Goal: Check status: Check status

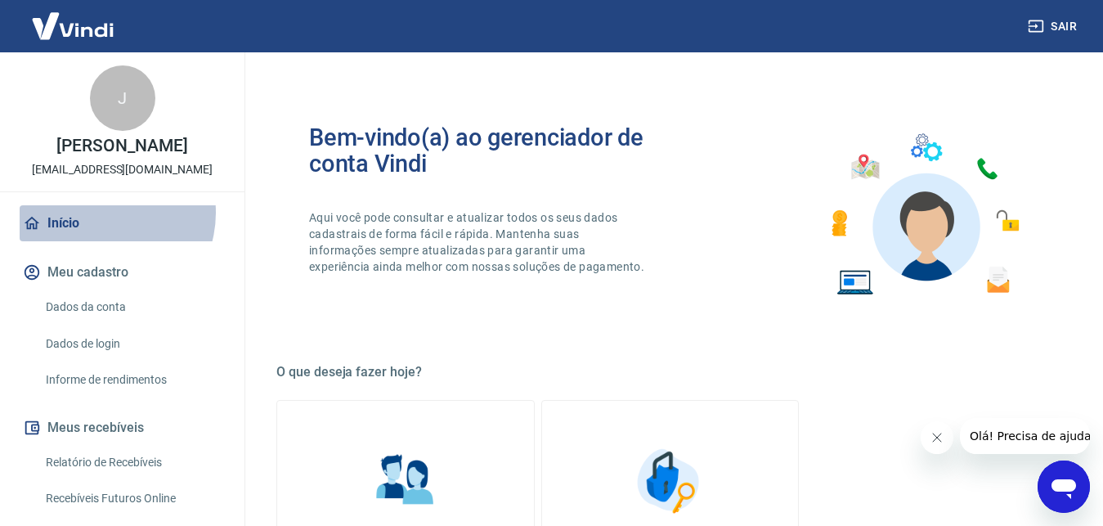
click at [101, 213] on link "Início" at bounding box center [122, 223] width 205 height 36
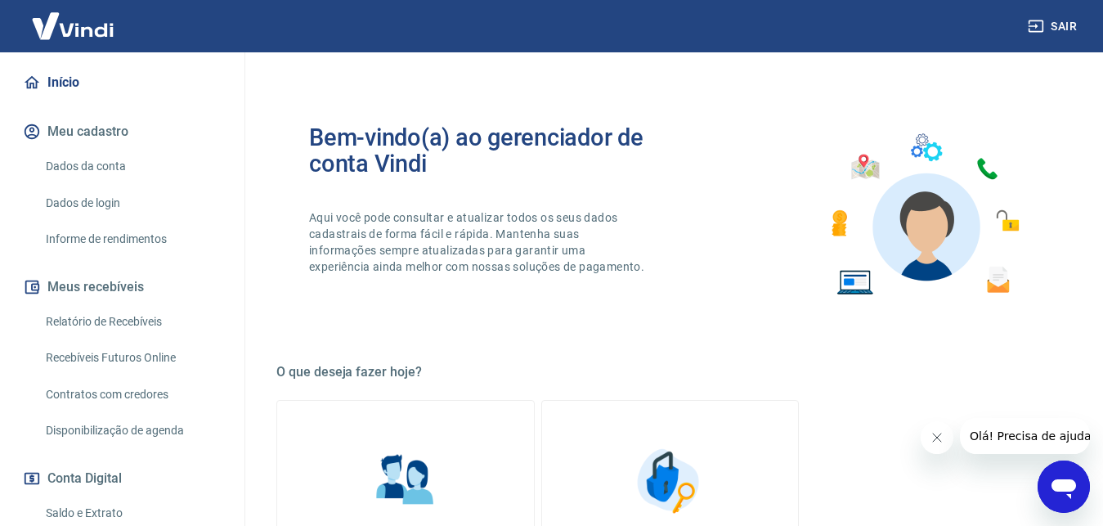
scroll to position [167, 0]
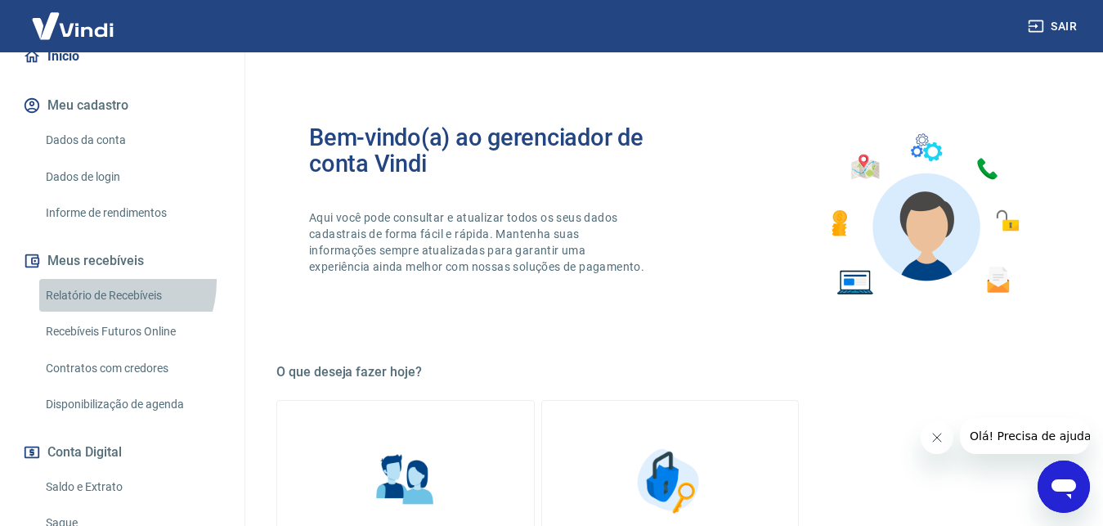
click at [108, 281] on link "Relatório de Recebíveis" at bounding box center [132, 296] width 186 height 34
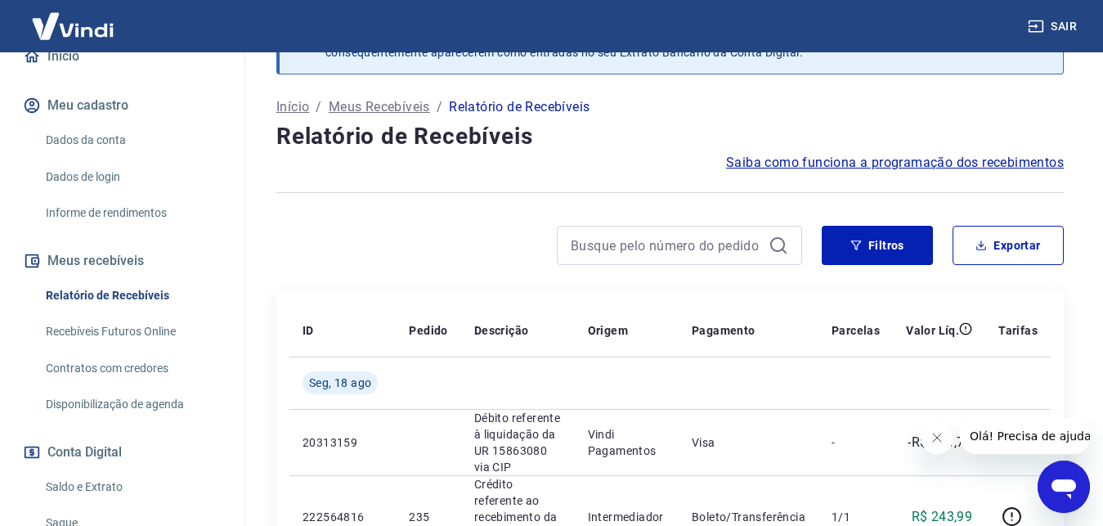
scroll to position [83, 0]
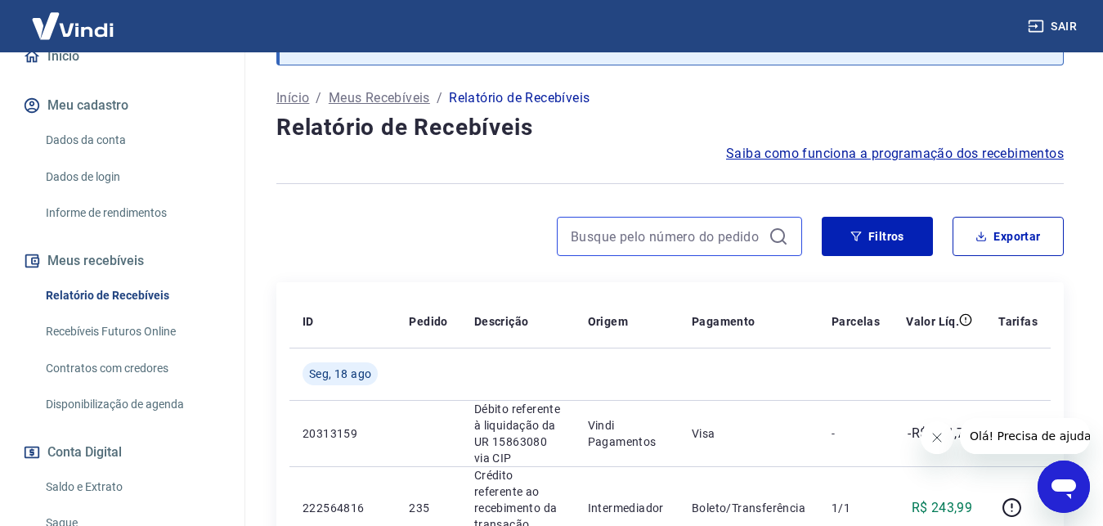
click at [620, 240] on input at bounding box center [666, 236] width 191 height 25
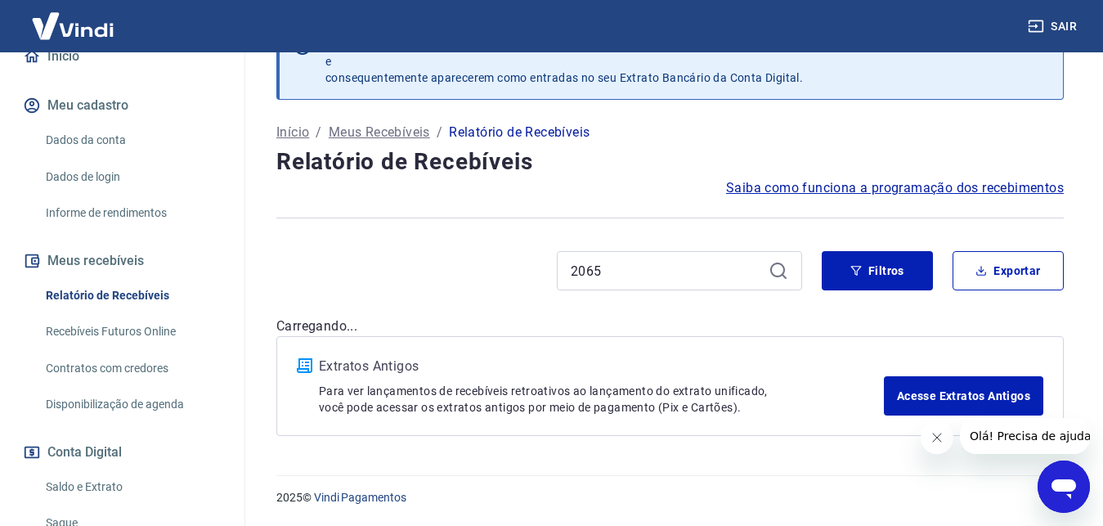
click at [783, 234] on div at bounding box center [670, 218] width 788 height 40
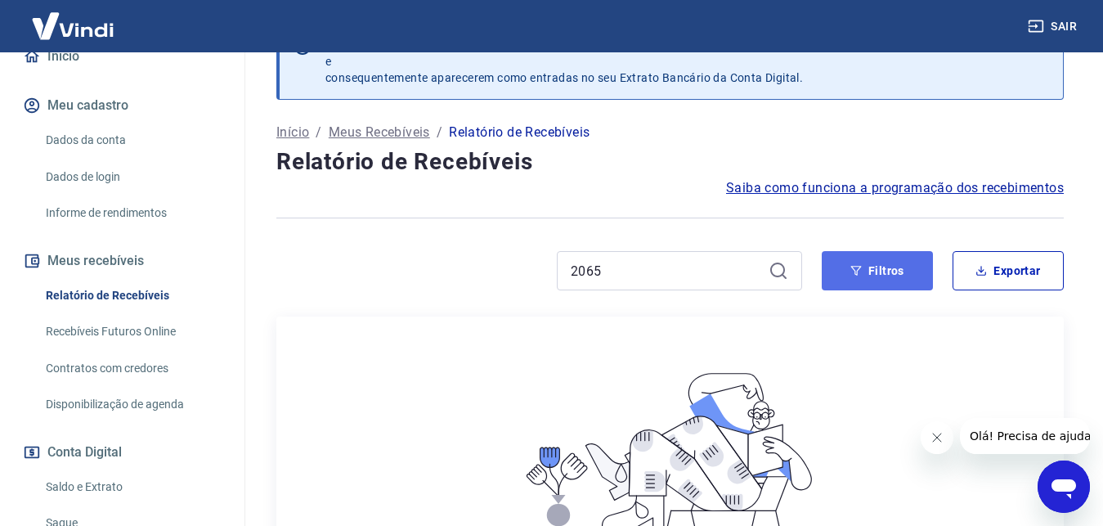
click at [852, 266] on icon "button" at bounding box center [856, 270] width 11 height 11
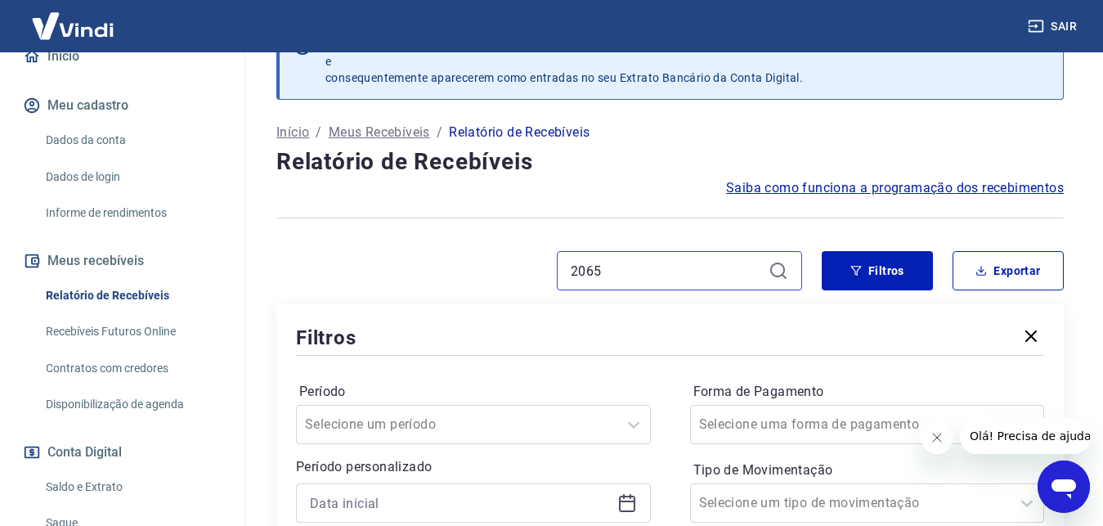
drag, startPoint x: 636, startPoint y: 279, endPoint x: 536, endPoint y: 266, distance: 100.6
click at [571, 266] on input "2065" at bounding box center [666, 270] width 191 height 25
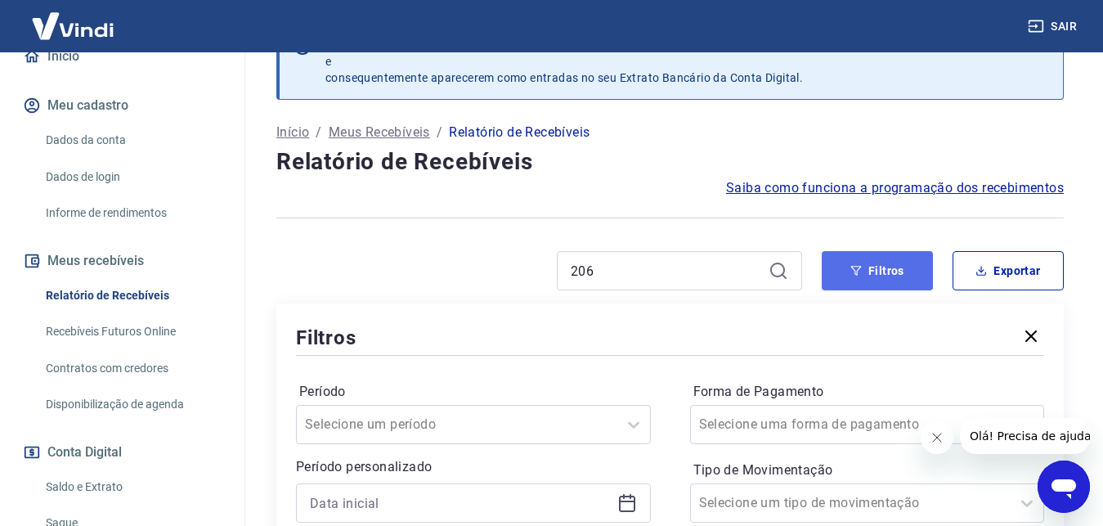
click at [861, 270] on icon "button" at bounding box center [856, 270] width 11 height 11
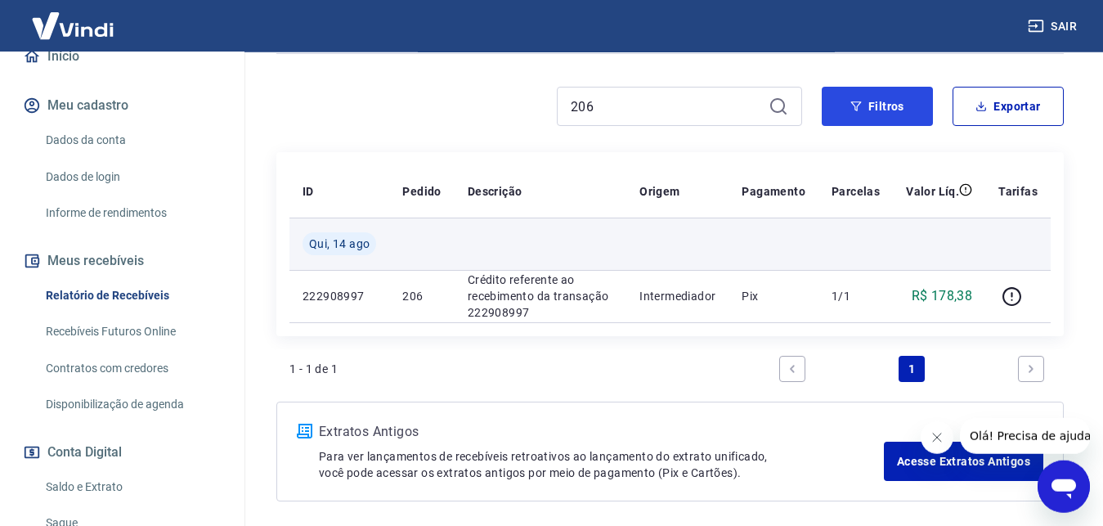
scroll to position [216, 0]
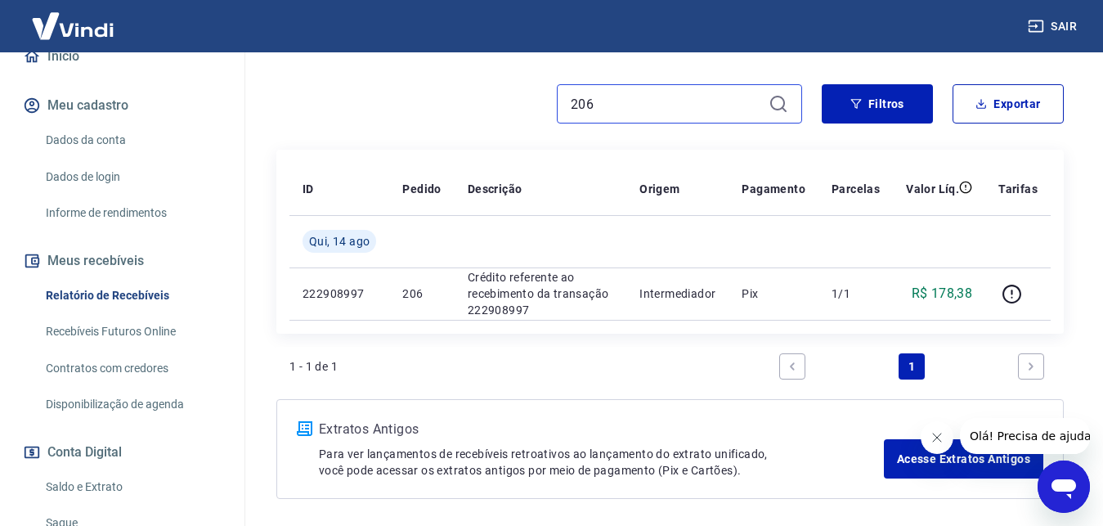
drag, startPoint x: 653, startPoint y: 109, endPoint x: 646, endPoint y: 105, distance: 8.4
click at [646, 105] on input "206" at bounding box center [666, 104] width 191 height 25
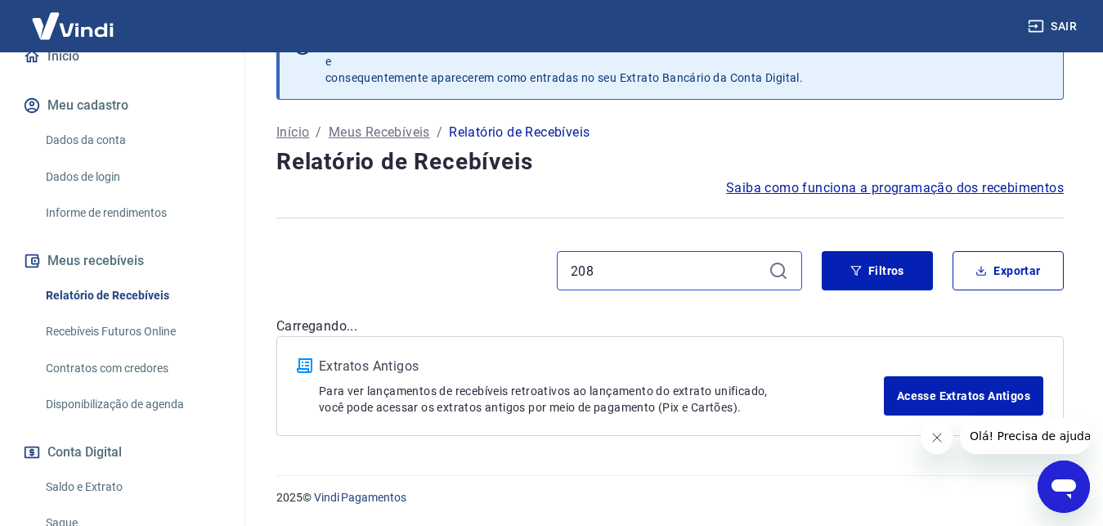
scroll to position [49, 0]
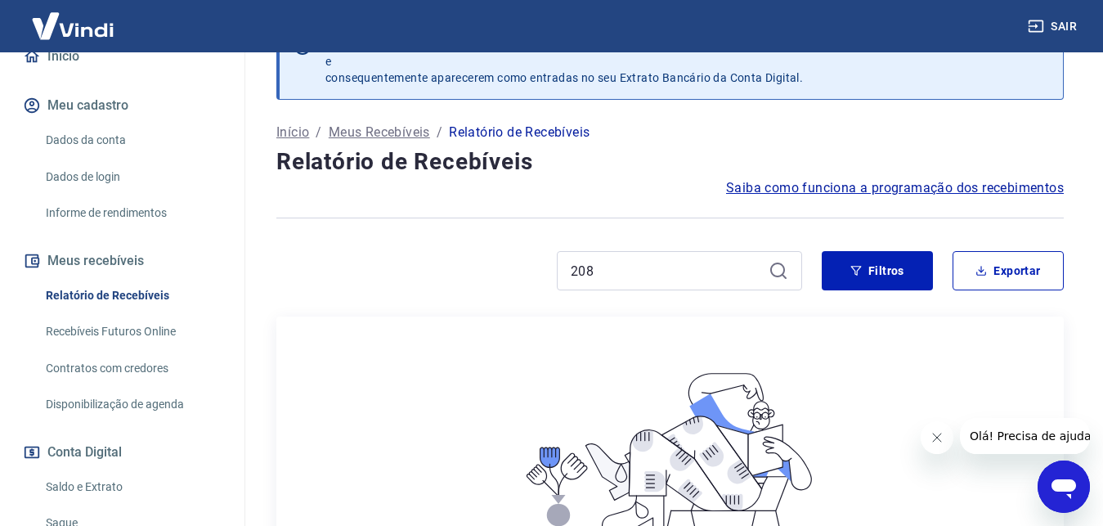
click at [791, 269] on div "208" at bounding box center [679, 270] width 245 height 39
click at [840, 263] on button "Filtros" at bounding box center [877, 270] width 111 height 39
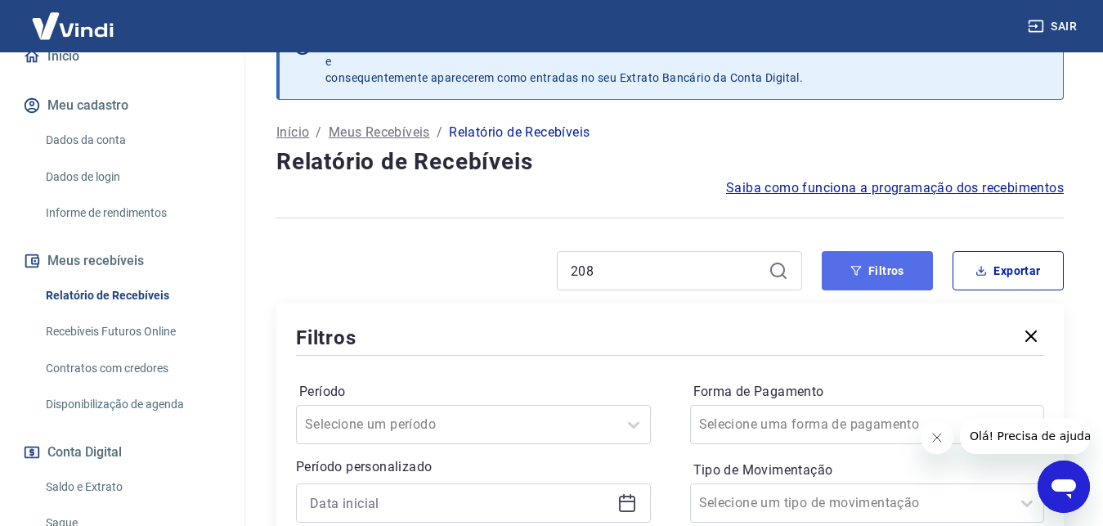
click at [882, 270] on button "Filtros" at bounding box center [877, 270] width 111 height 39
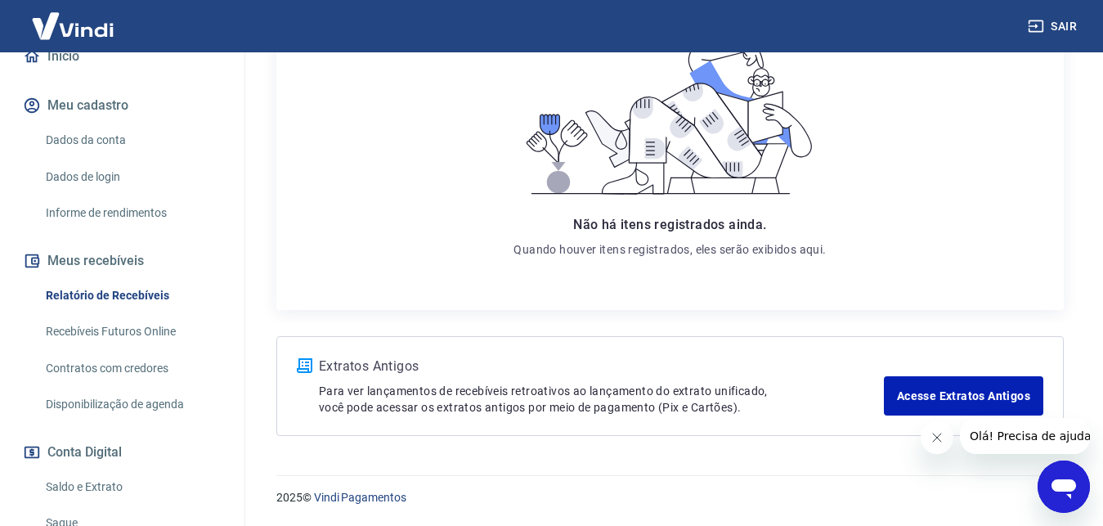
scroll to position [0, 0]
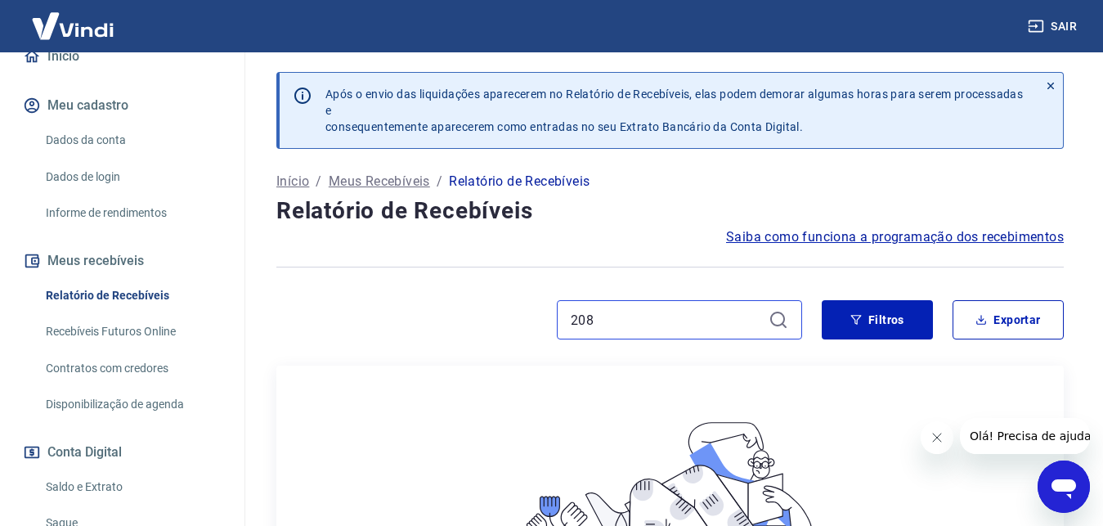
click at [610, 311] on input "208" at bounding box center [666, 320] width 191 height 25
drag, startPoint x: 655, startPoint y: 314, endPoint x: 531, endPoint y: 309, distance: 124.4
click at [571, 309] on input "208" at bounding box center [666, 320] width 191 height 25
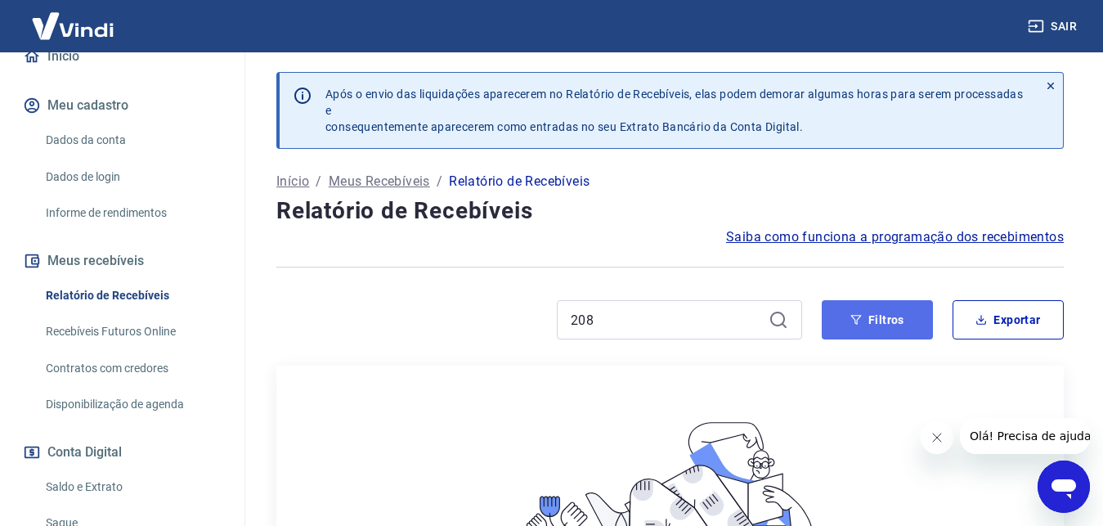
click at [870, 315] on button "Filtros" at bounding box center [877, 319] width 111 height 39
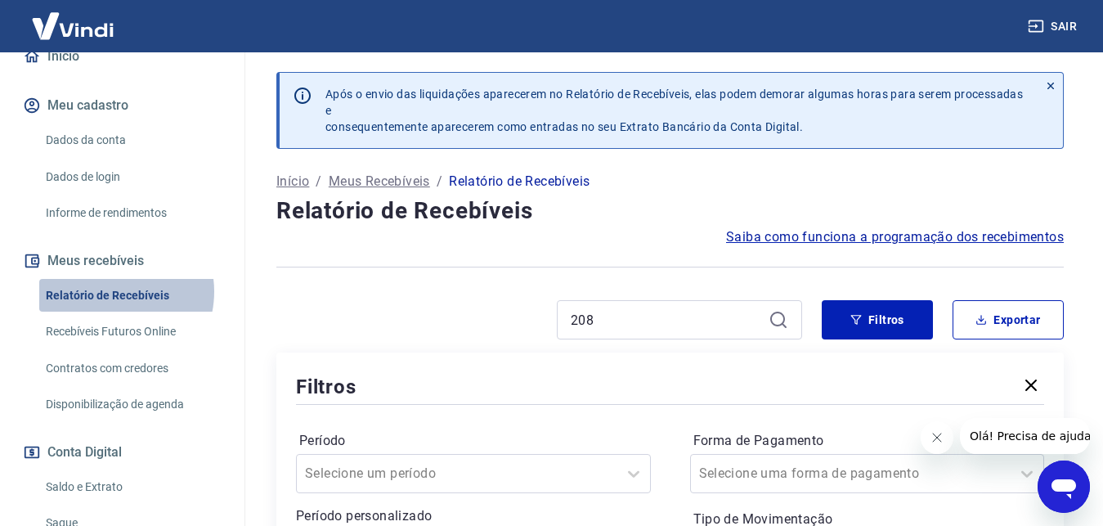
click at [110, 291] on link "Relatório de Recebíveis" at bounding box center [132, 296] width 186 height 34
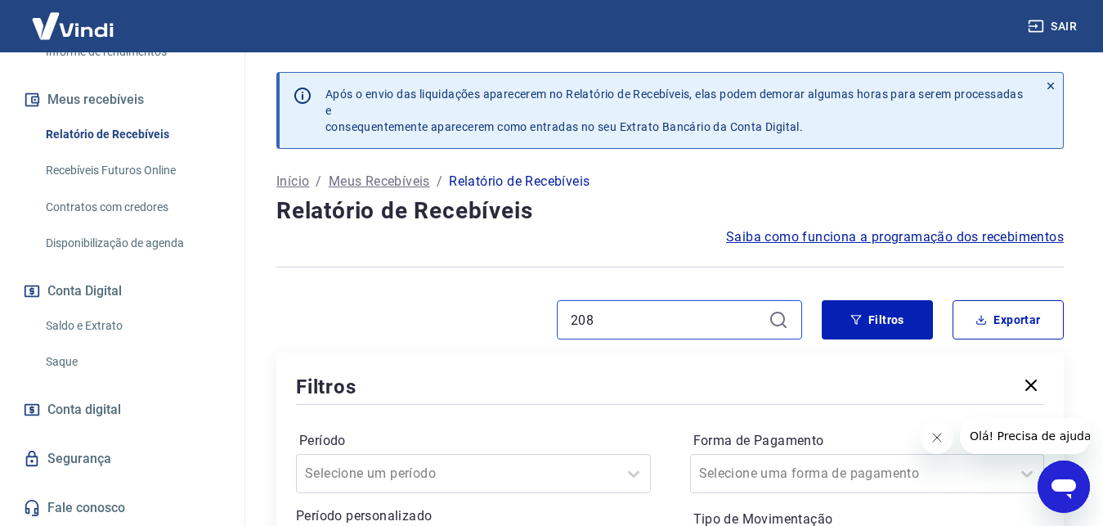
drag, startPoint x: 605, startPoint y: 314, endPoint x: 499, endPoint y: 309, distance: 106.4
click at [571, 309] on input "208" at bounding box center [666, 320] width 191 height 25
type input "237"
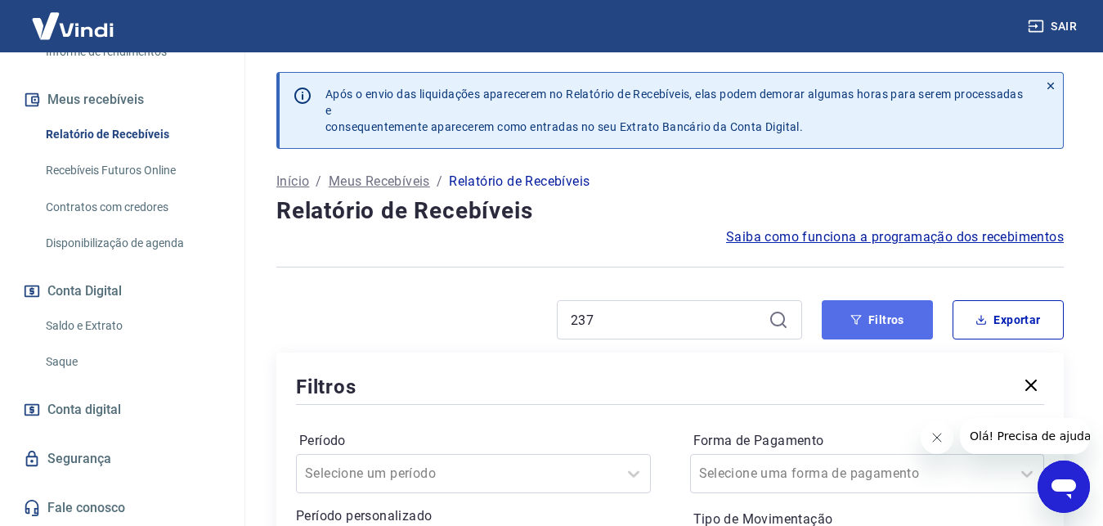
click at [849, 303] on button "Filtros" at bounding box center [877, 319] width 111 height 39
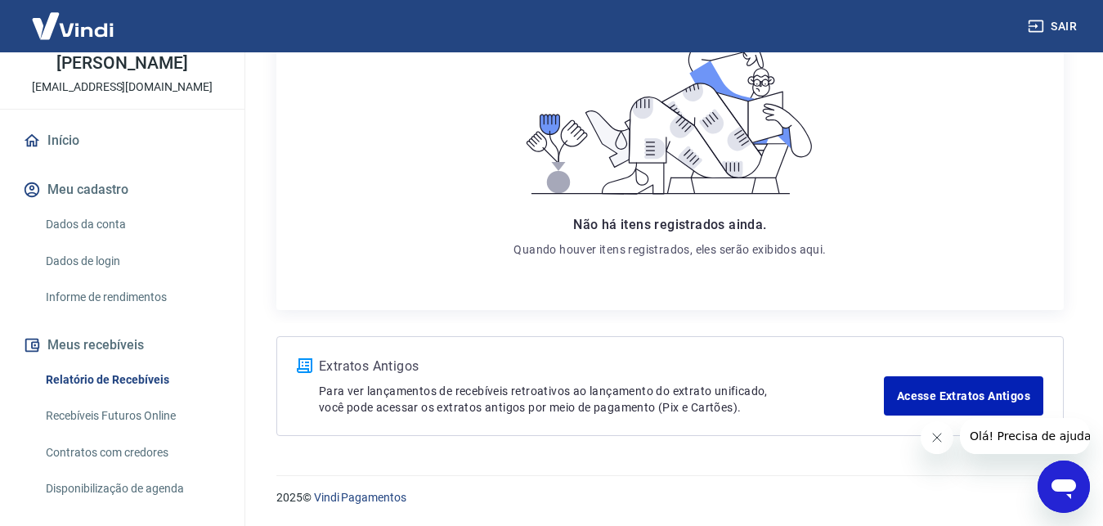
scroll to position [78, 0]
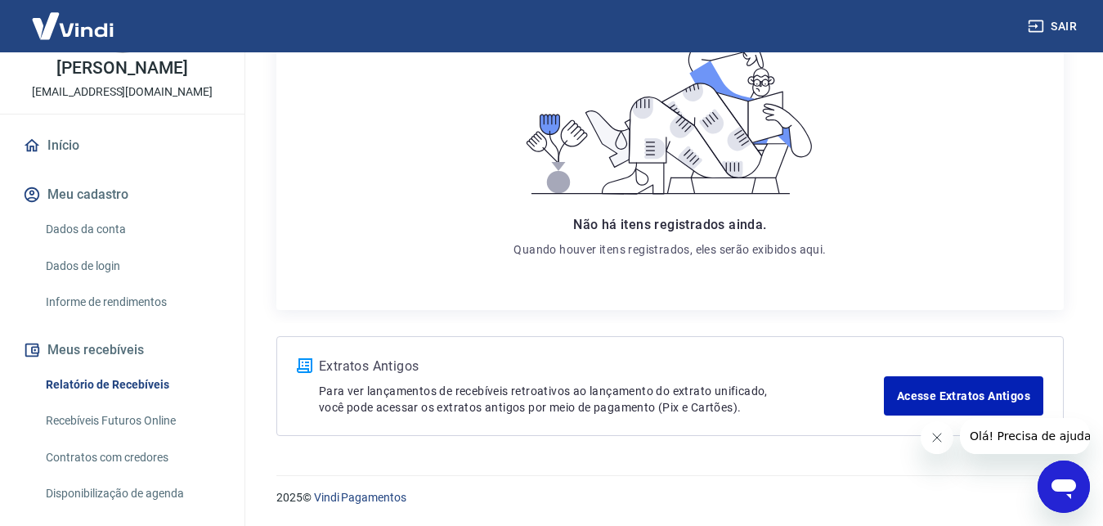
click at [110, 340] on button "Meus recebíveis" at bounding box center [122, 350] width 205 height 36
click at [942, 438] on icon "Fechar mensagem da empresa" at bounding box center [936, 437] width 13 height 13
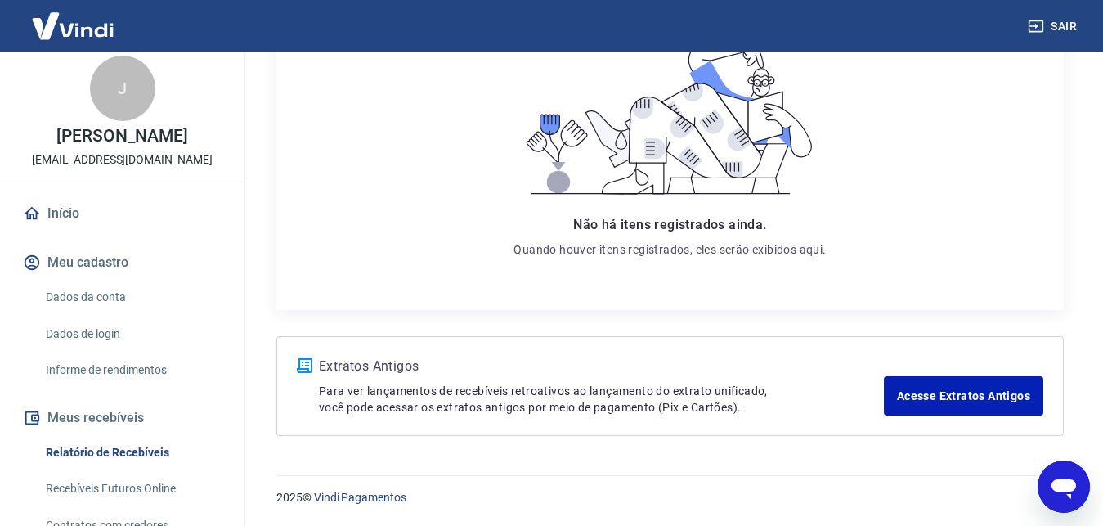
scroll to position [0, 0]
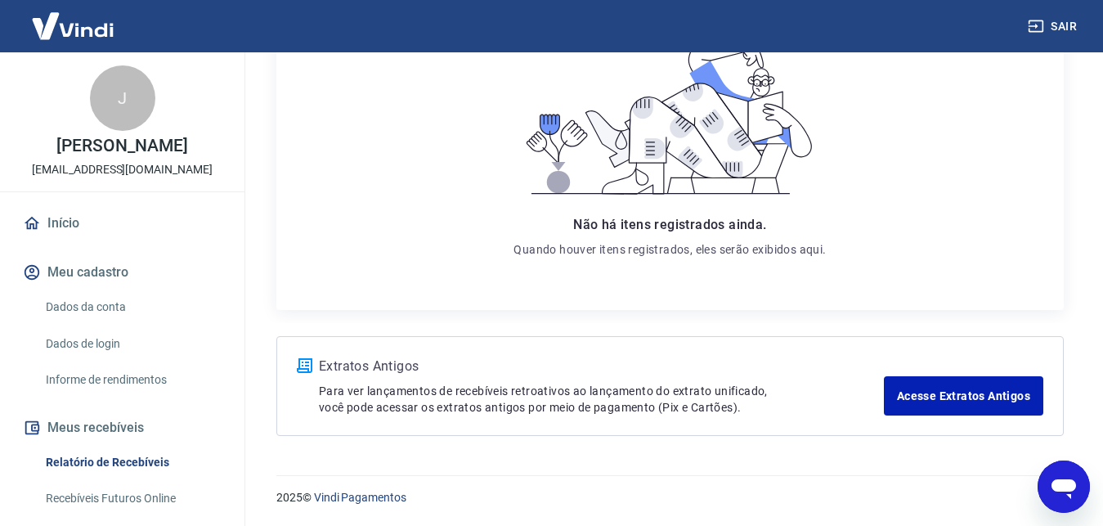
click at [115, 269] on button "Meu cadastro" at bounding box center [122, 272] width 205 height 36
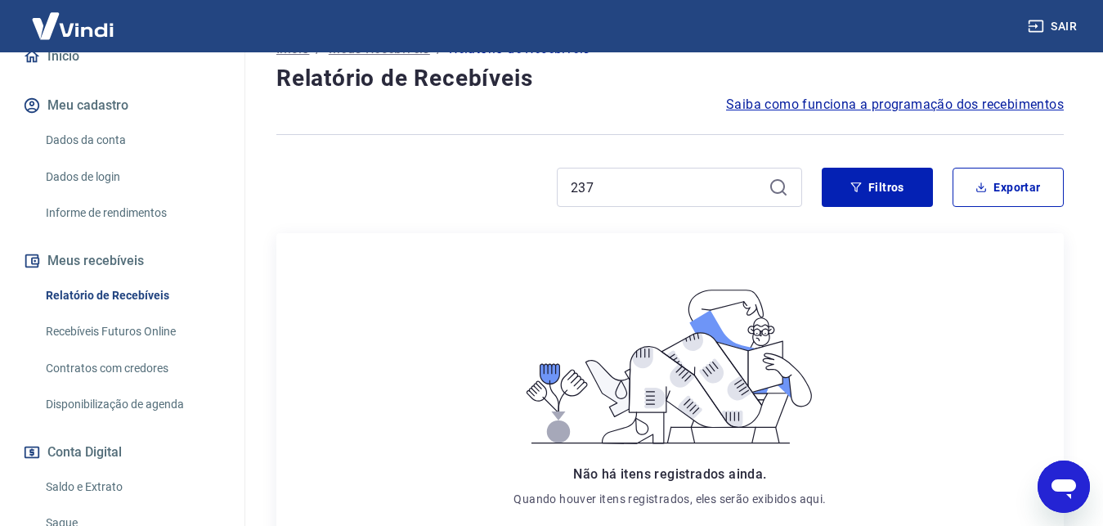
scroll to position [328, 0]
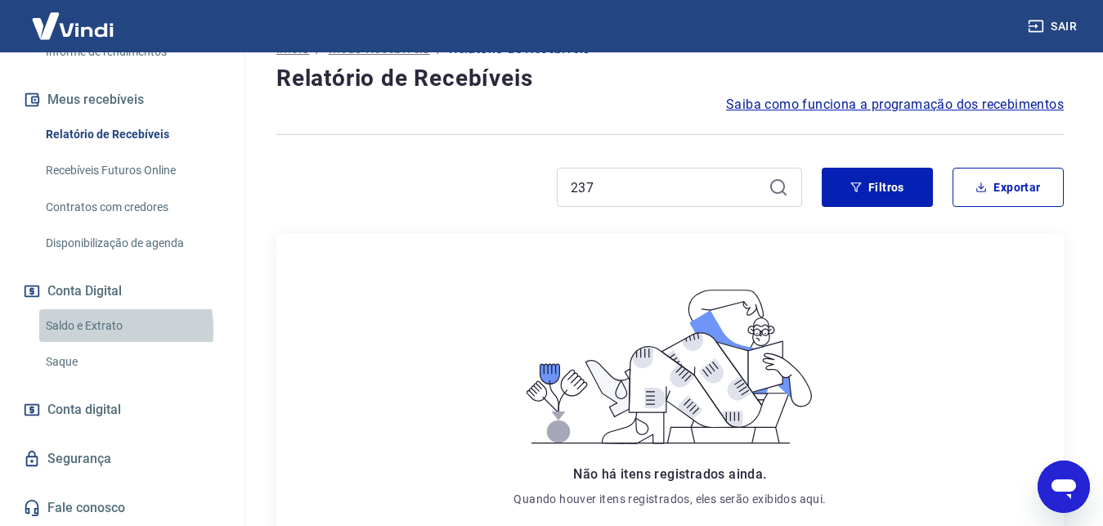
click at [91, 329] on link "Saldo e Extrato" at bounding box center [132, 326] width 186 height 34
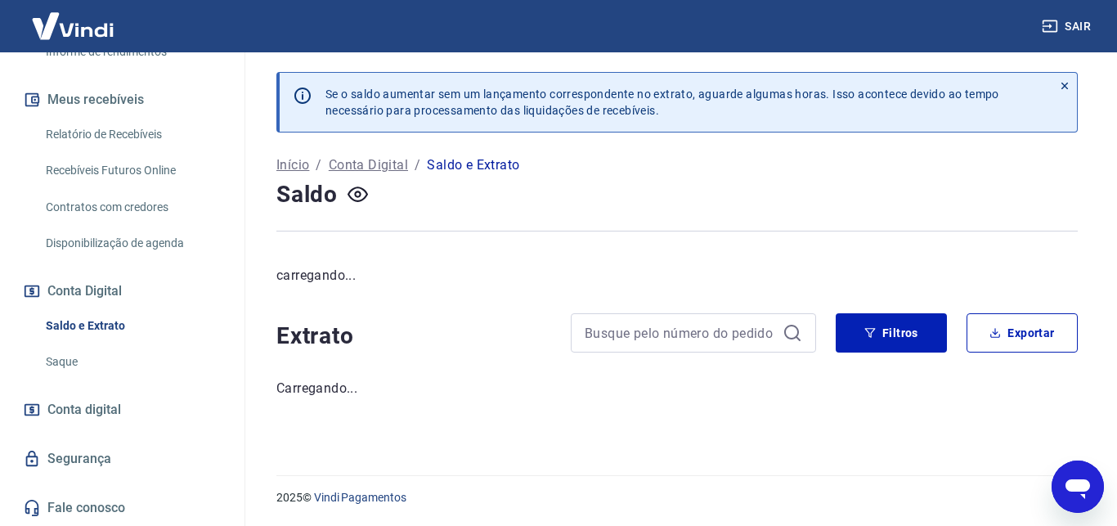
click at [77, 359] on link "Saque" at bounding box center [132, 362] width 186 height 34
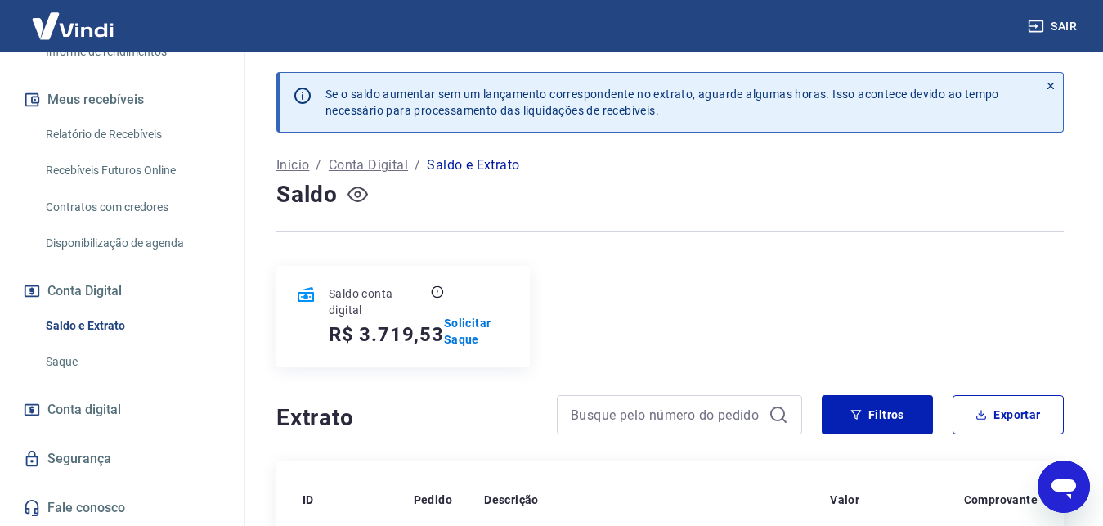
click at [366, 200] on icon "button" at bounding box center [358, 194] width 20 height 20
click at [359, 184] on button "button" at bounding box center [357, 195] width 26 height 26
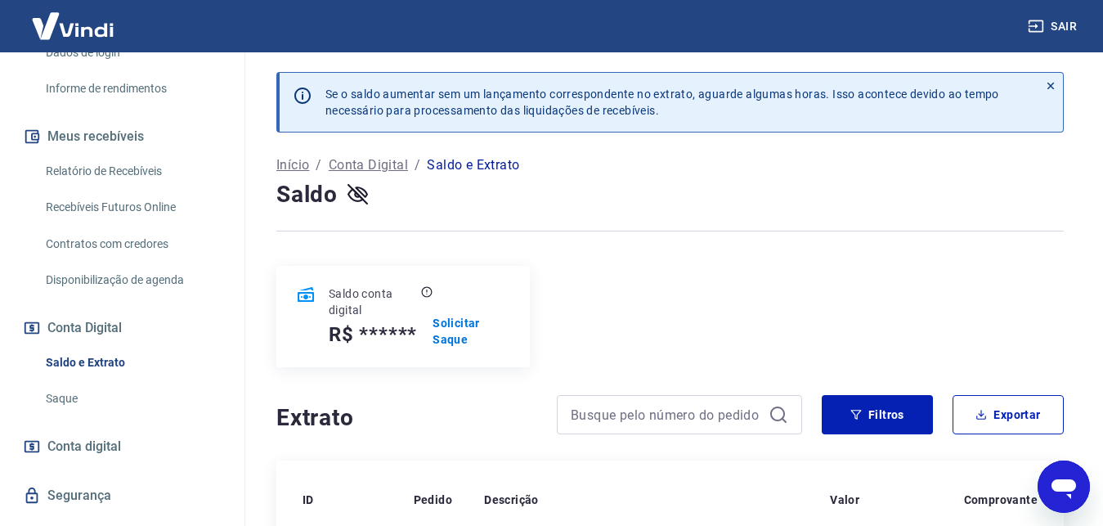
scroll to position [328, 0]
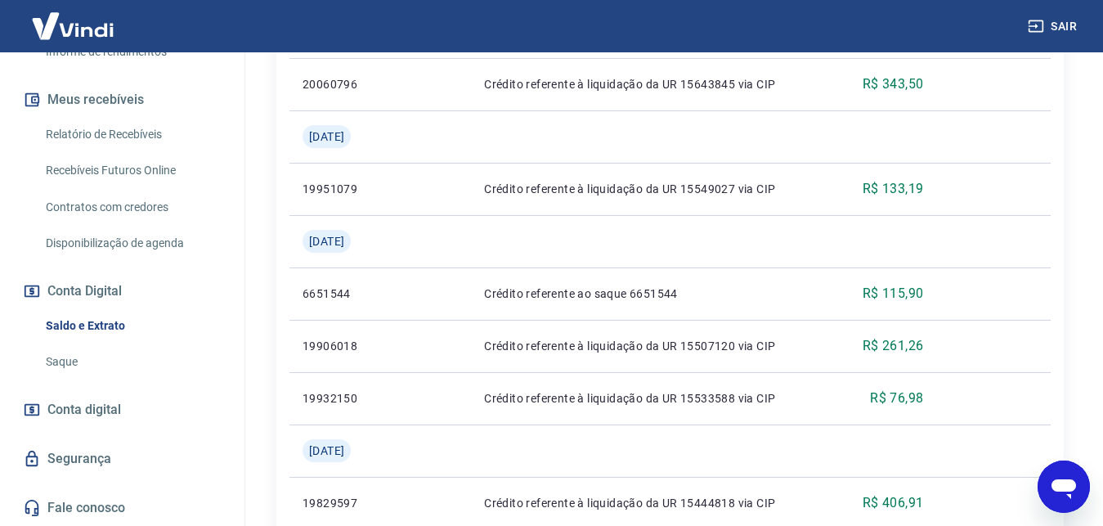
click at [169, 339] on link "Saldo e Extrato" at bounding box center [132, 326] width 186 height 34
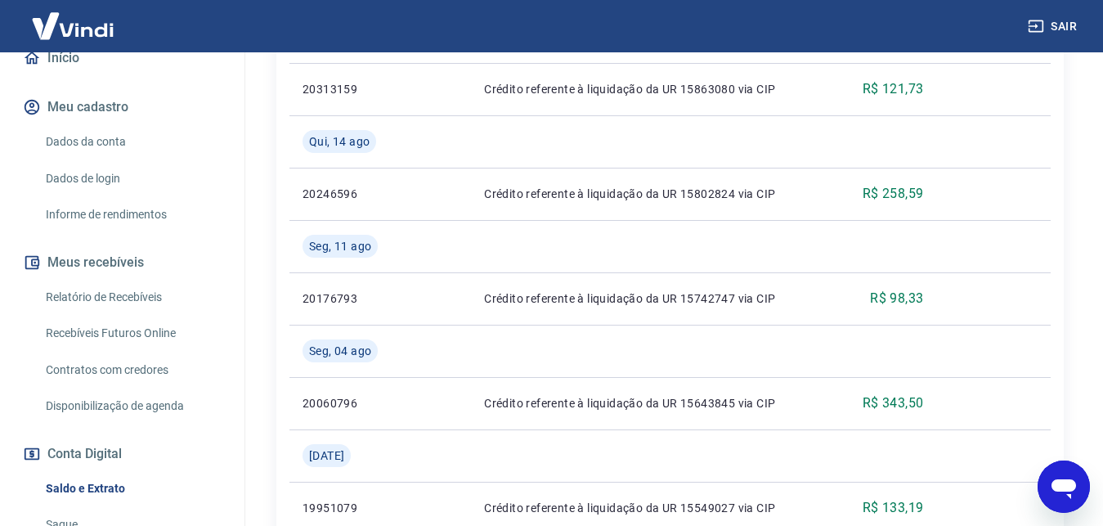
scroll to position [167, 0]
click at [115, 291] on link "Relatório de Recebíveis" at bounding box center [132, 296] width 186 height 34
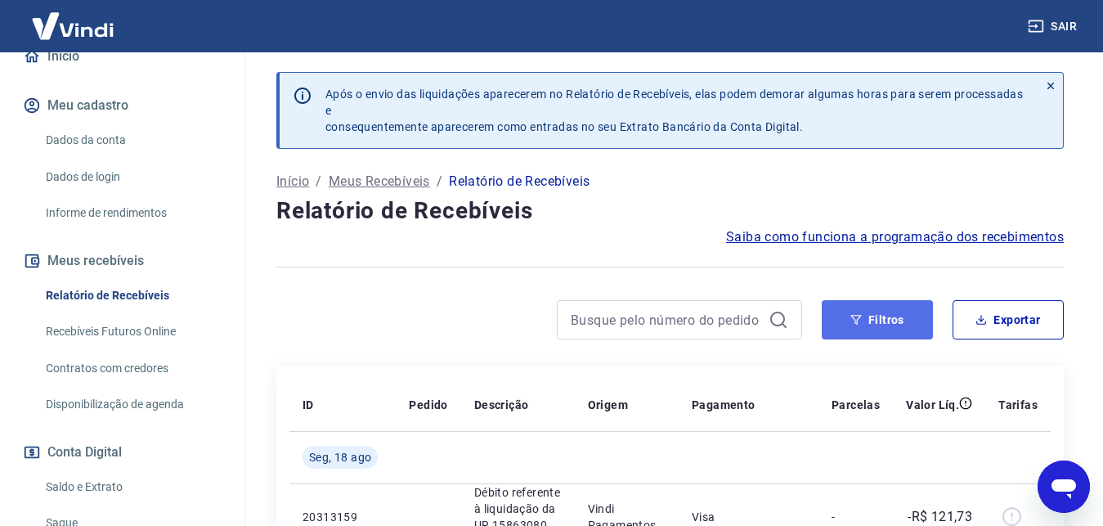
click at [876, 315] on button "Filtros" at bounding box center [877, 319] width 111 height 39
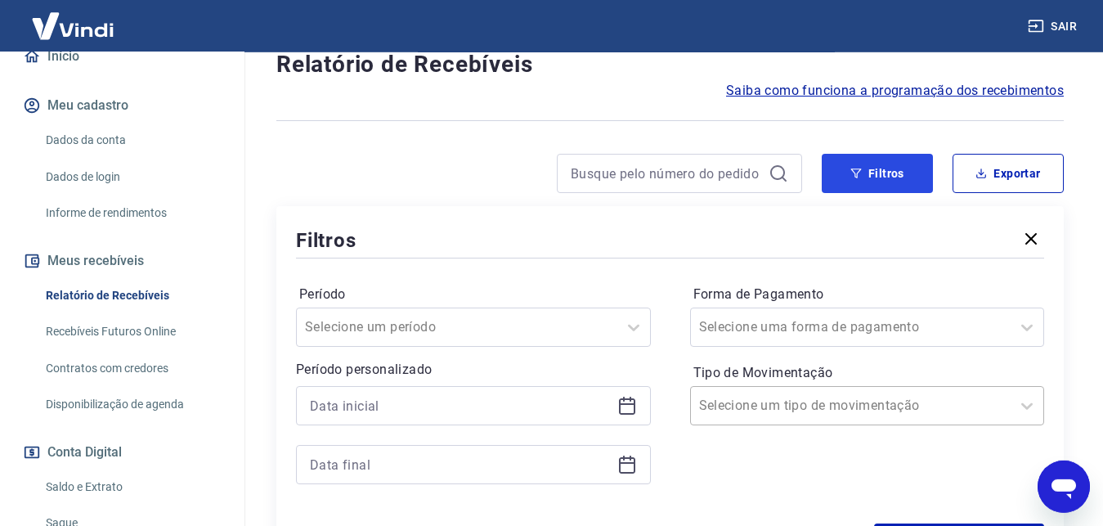
scroll to position [250, 0]
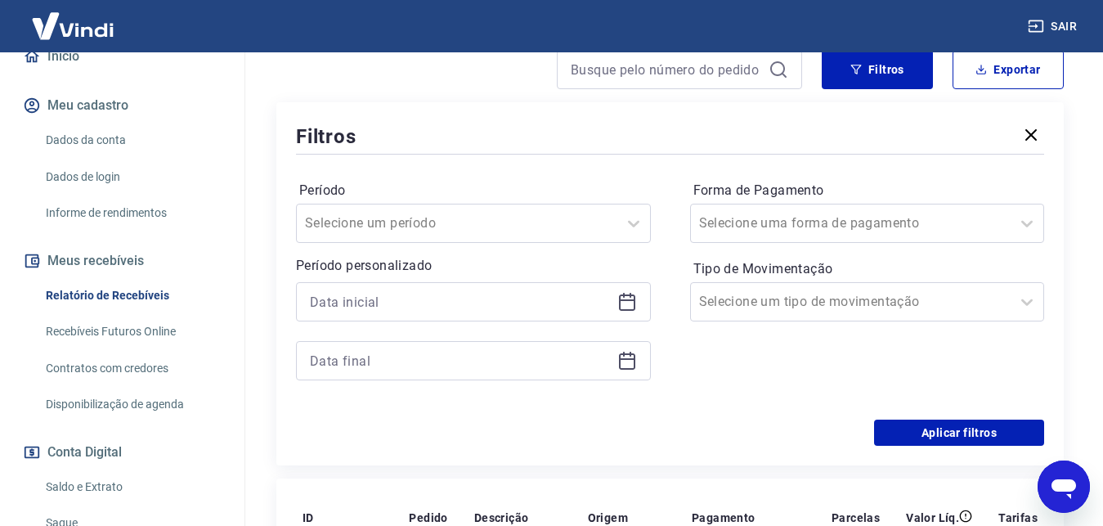
click at [626, 300] on icon at bounding box center [627, 300] width 16 height 2
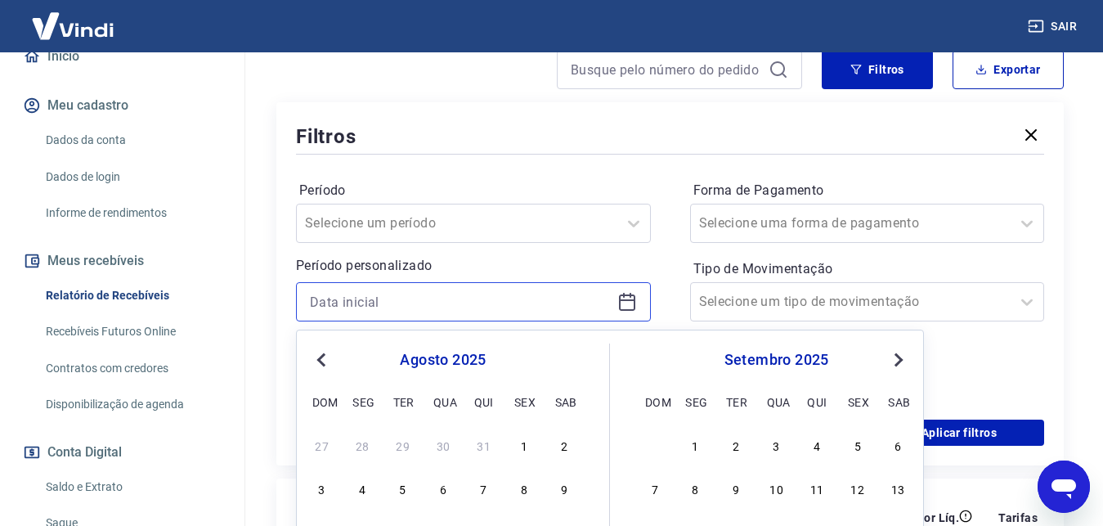
scroll to position [417, 0]
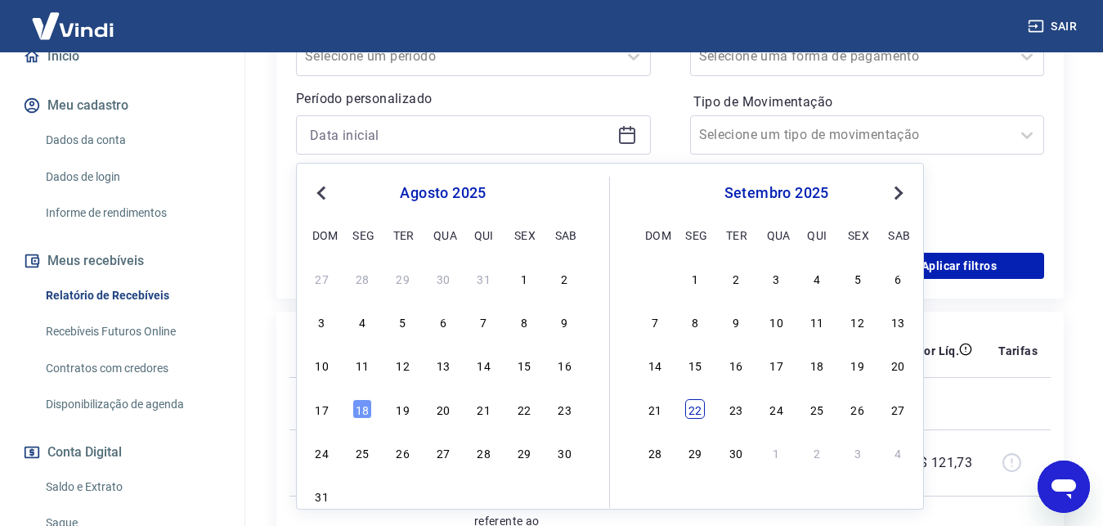
click at [689, 405] on div "22" at bounding box center [695, 409] width 20 height 20
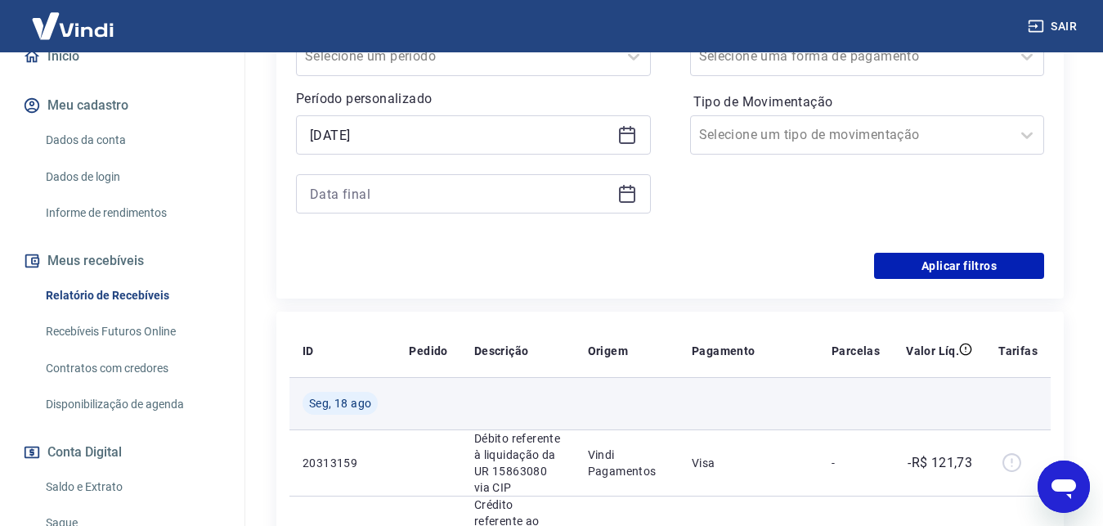
type input "[DATE]"
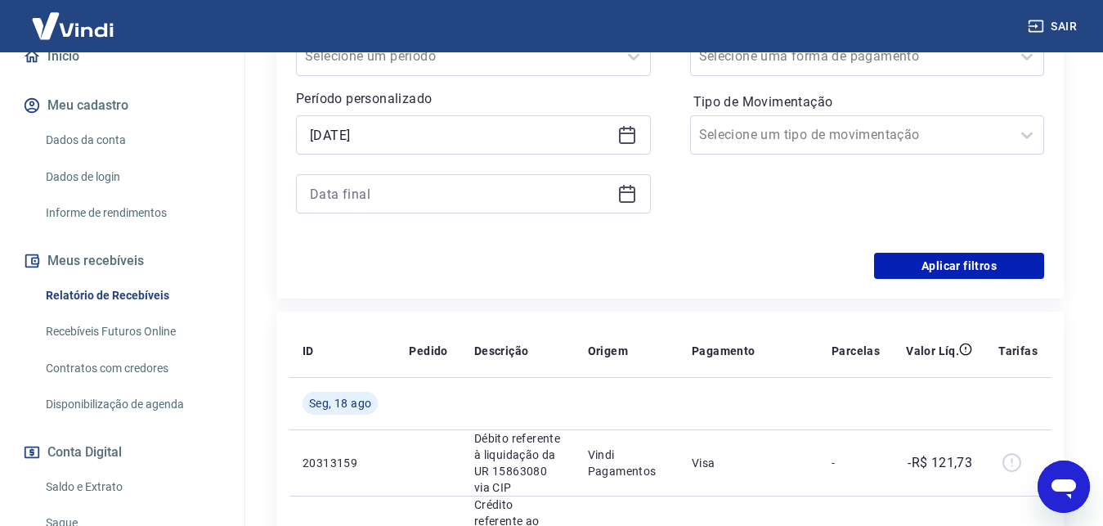
drag, startPoint x: 644, startPoint y: 195, endPoint x: 631, endPoint y: 196, distance: 13.2
click at [634, 196] on div at bounding box center [473, 193] width 355 height 39
click at [630, 196] on icon at bounding box center [627, 194] width 20 height 20
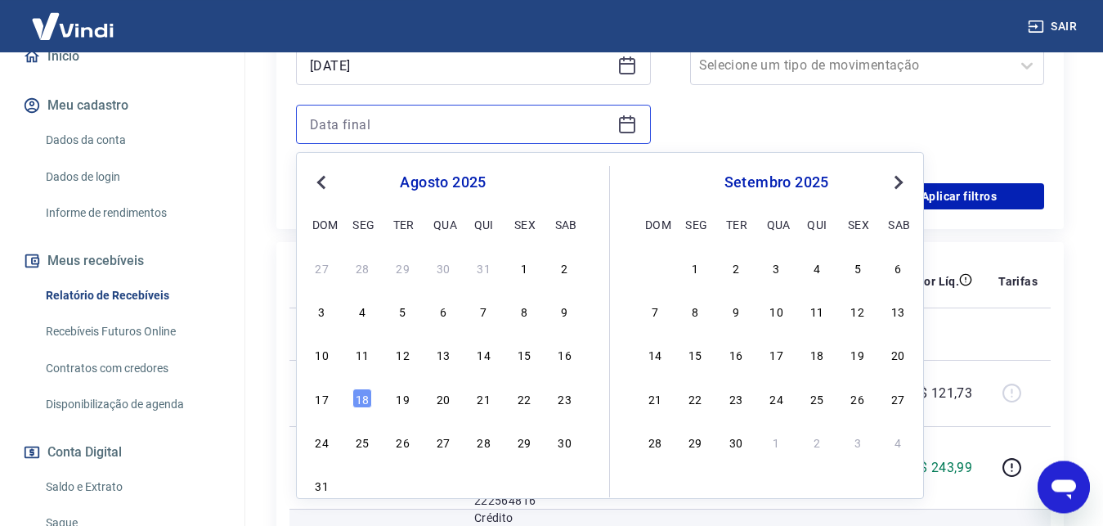
scroll to position [584, 0]
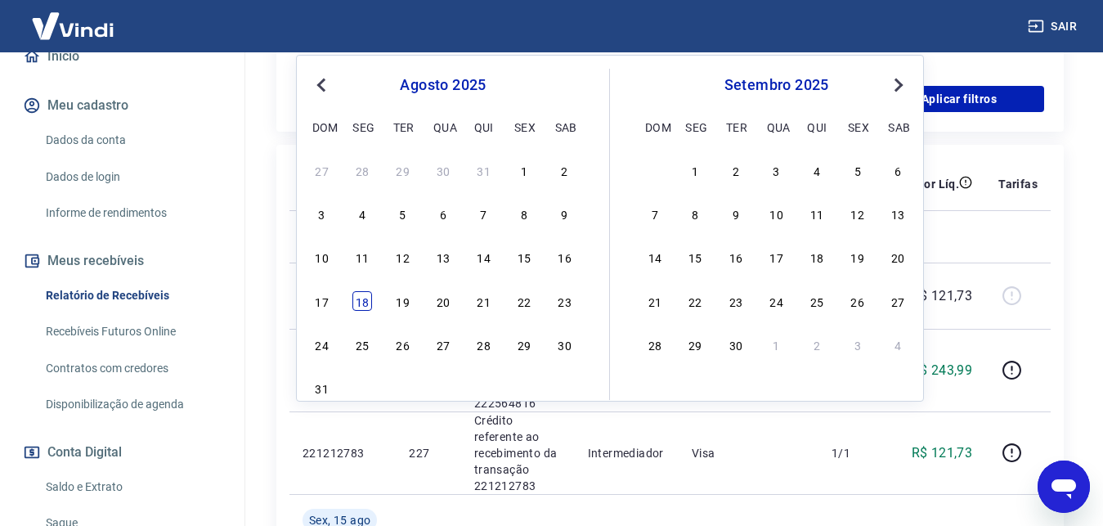
click at [368, 291] on div "18" at bounding box center [362, 301] width 20 height 20
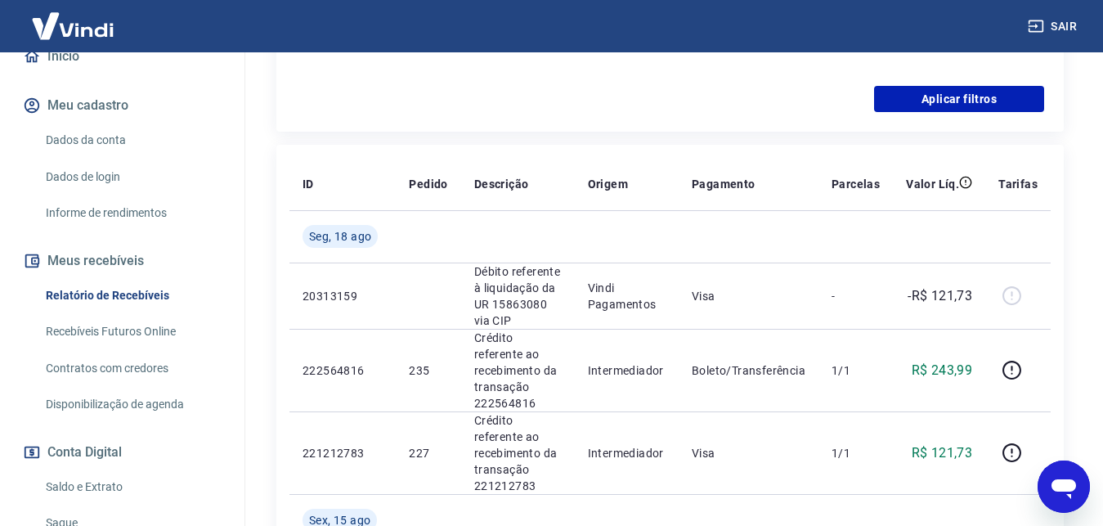
type input "[DATE]"
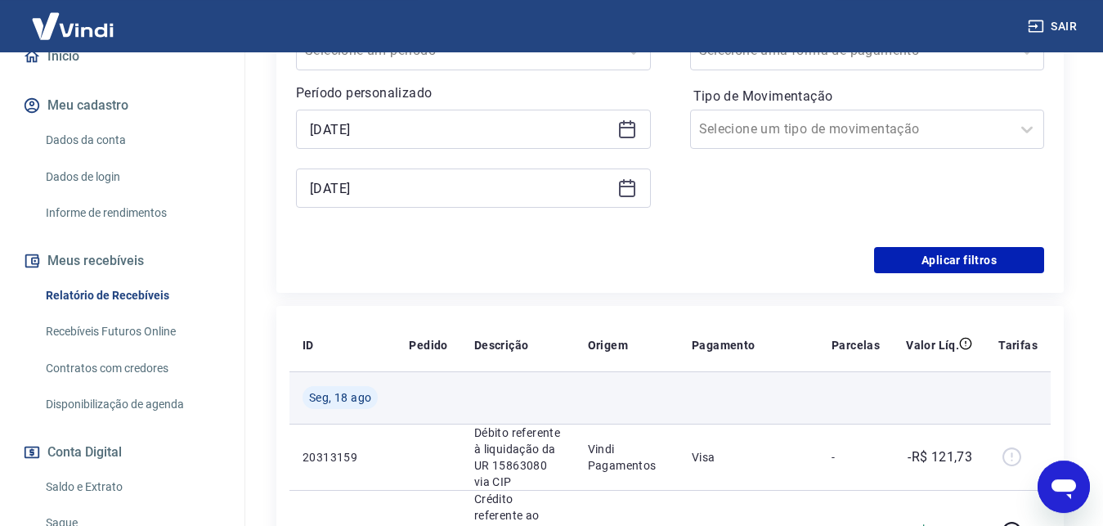
scroll to position [250, 0]
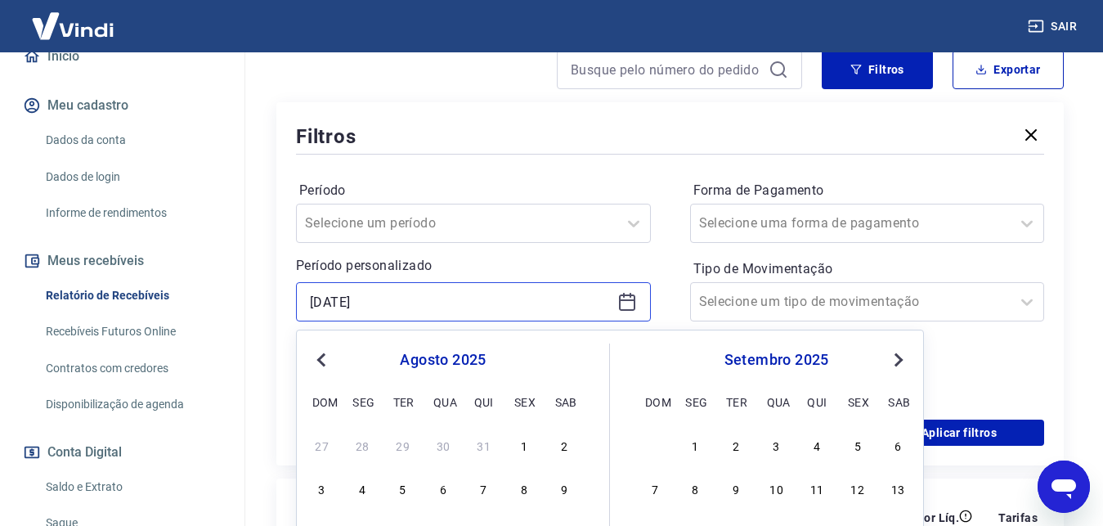
click at [464, 299] on input "[DATE]" at bounding box center [460, 302] width 301 height 25
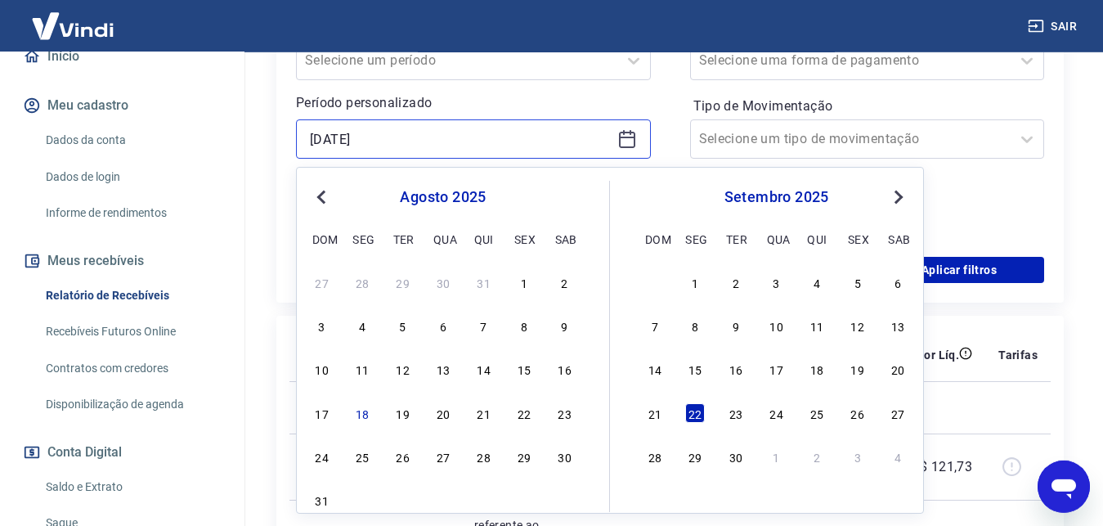
scroll to position [417, 0]
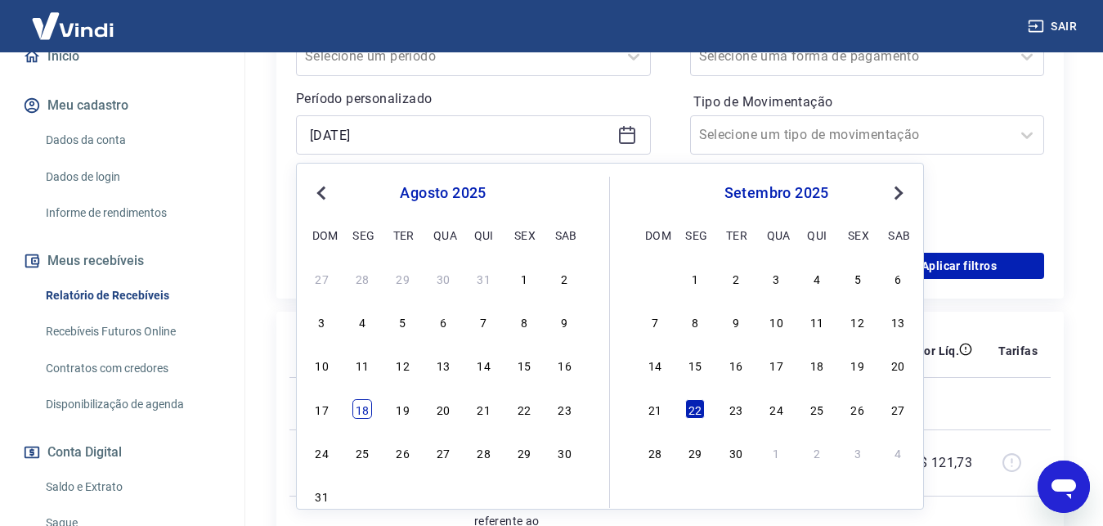
click at [363, 408] on div "18" at bounding box center [362, 409] width 20 height 20
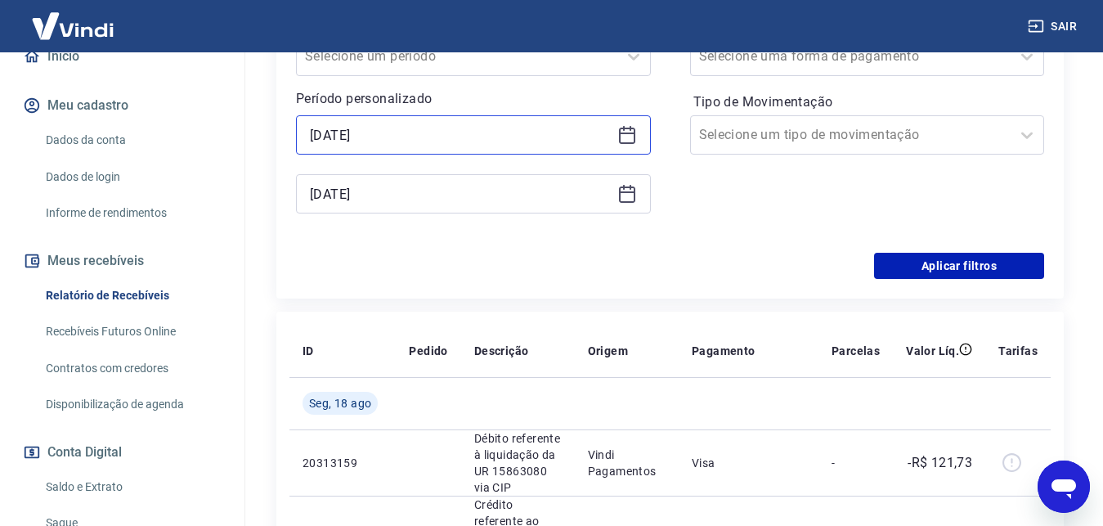
click at [510, 141] on input "[DATE]" at bounding box center [460, 135] width 301 height 25
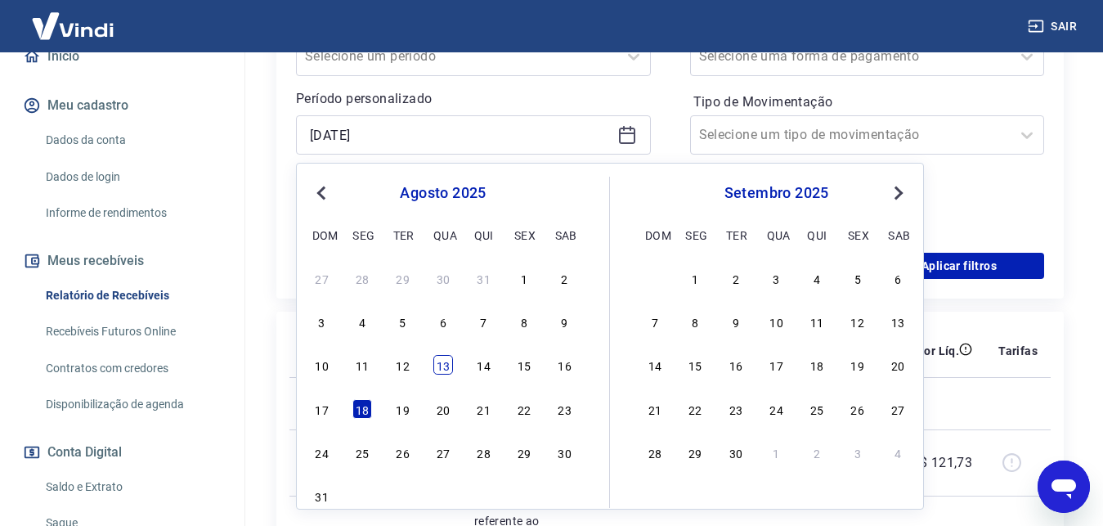
click at [453, 364] on div "13" at bounding box center [443, 365] width 20 height 20
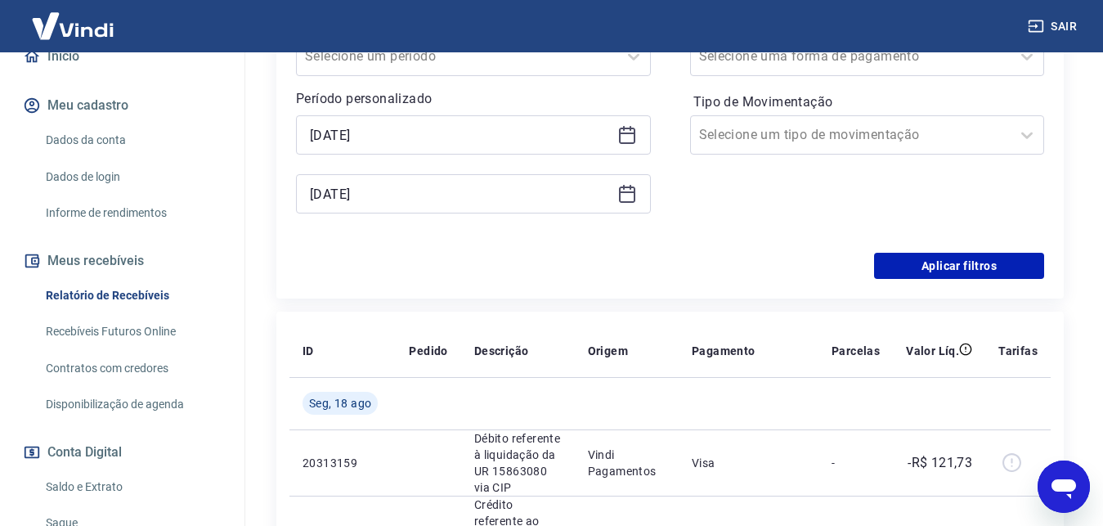
type input "[DATE]"
click at [951, 254] on button "Aplicar filtros" at bounding box center [959, 266] width 170 height 26
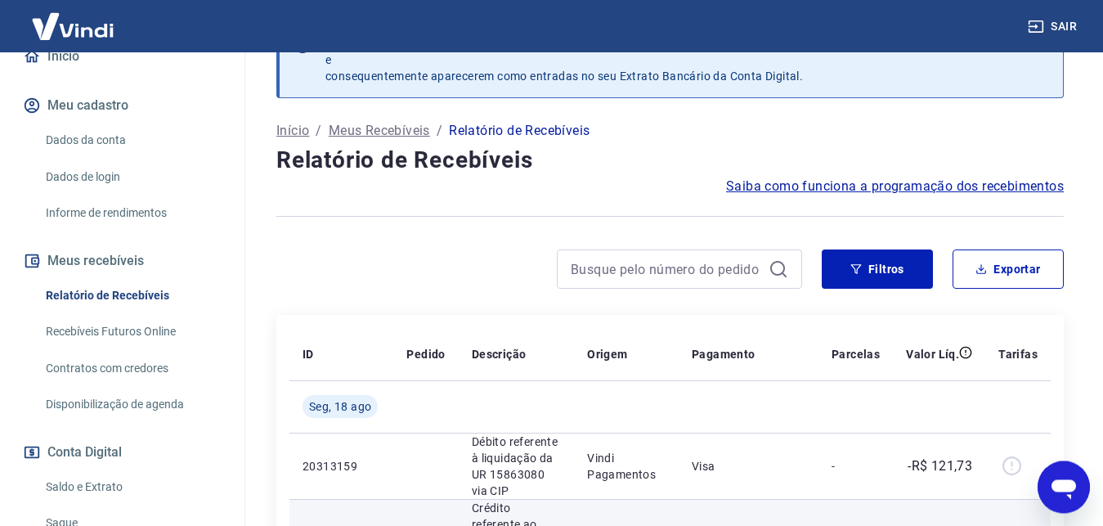
scroll to position [49, 0]
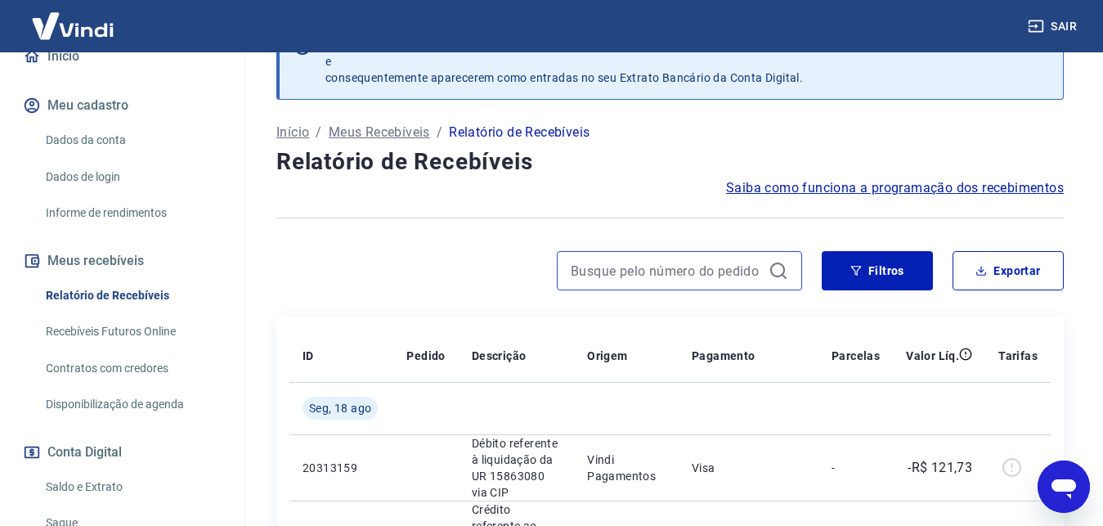
click at [598, 266] on input at bounding box center [666, 270] width 191 height 25
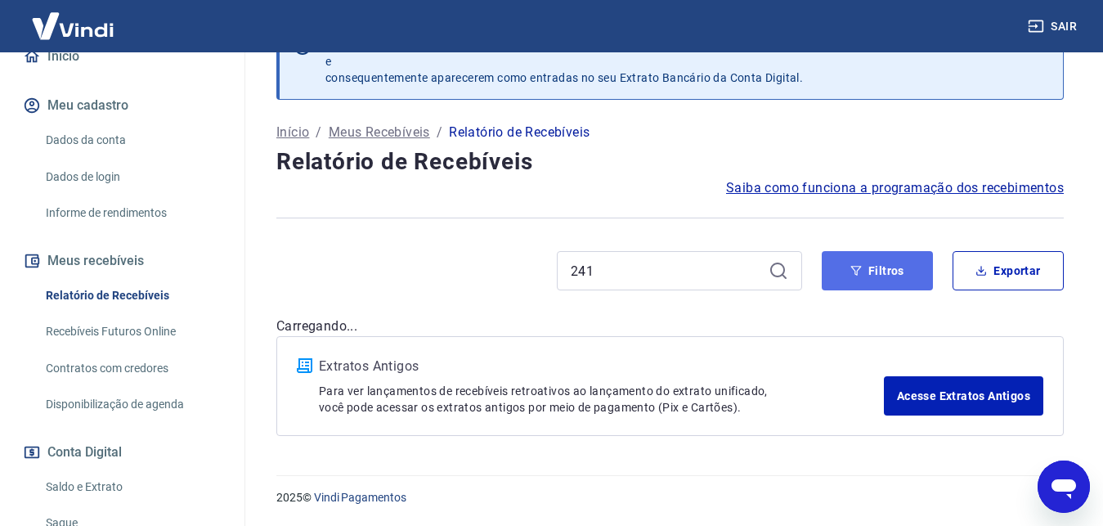
click at [876, 277] on button "Filtros" at bounding box center [877, 270] width 111 height 39
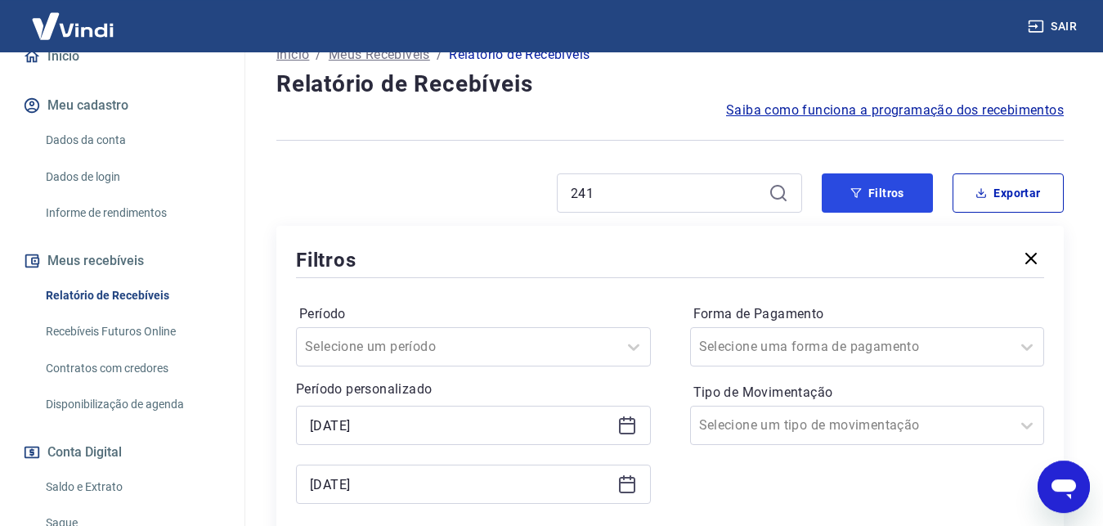
scroll to position [49, 0]
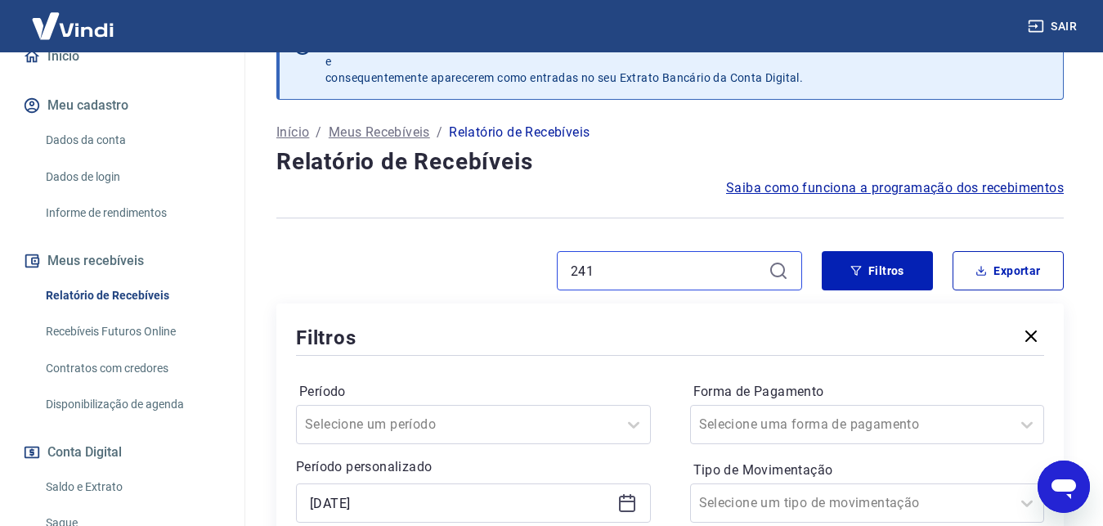
drag, startPoint x: 641, startPoint y: 272, endPoint x: 509, endPoint y: 260, distance: 133.0
click at [571, 260] on input "241" at bounding box center [666, 270] width 191 height 25
type input "235"
click at [788, 272] on icon at bounding box center [779, 271] width 20 height 20
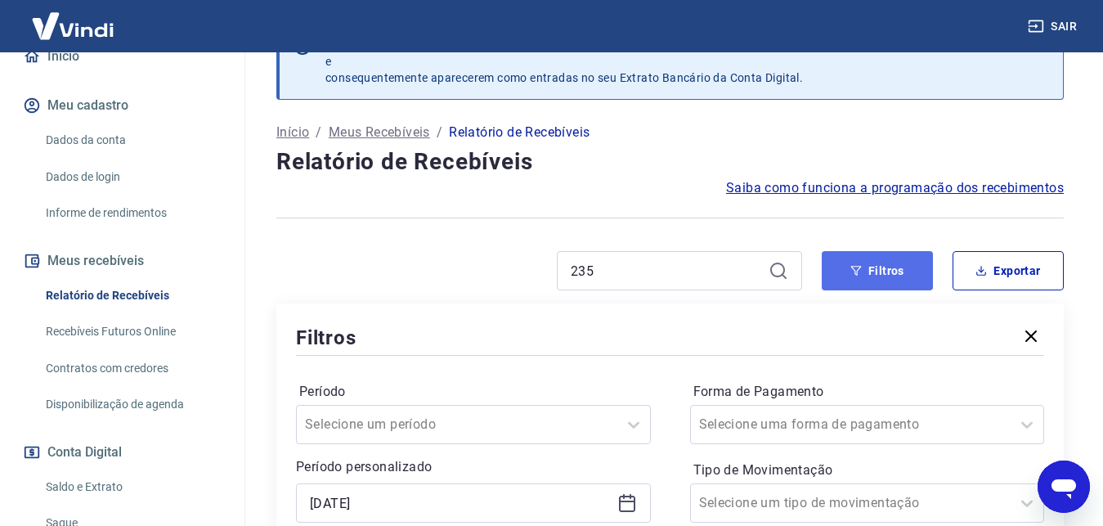
click at [857, 277] on button "Filtros" at bounding box center [877, 270] width 111 height 39
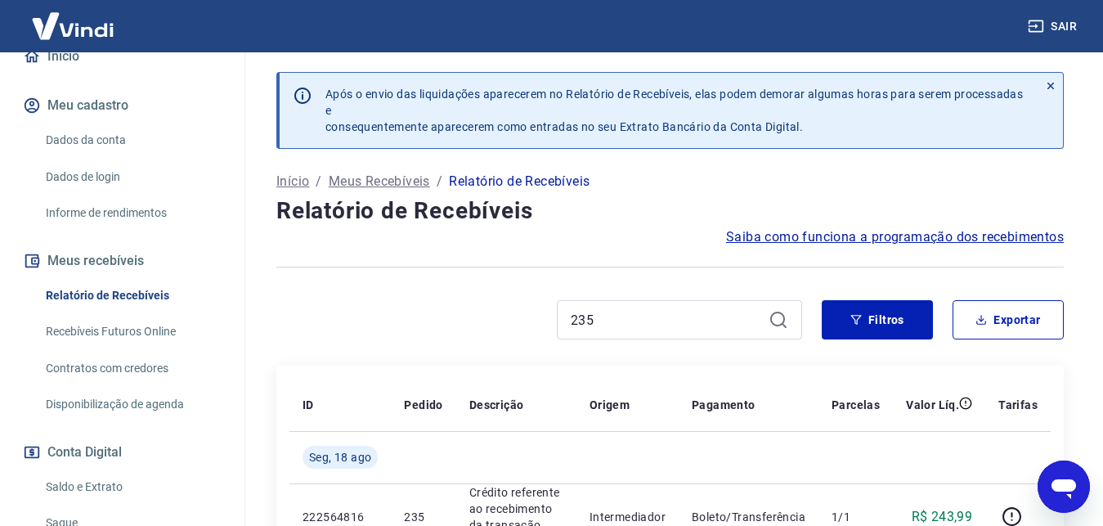
click at [1049, 22] on button "Sair" at bounding box center [1054, 26] width 59 height 30
